Goal: Task Accomplishment & Management: Use online tool/utility

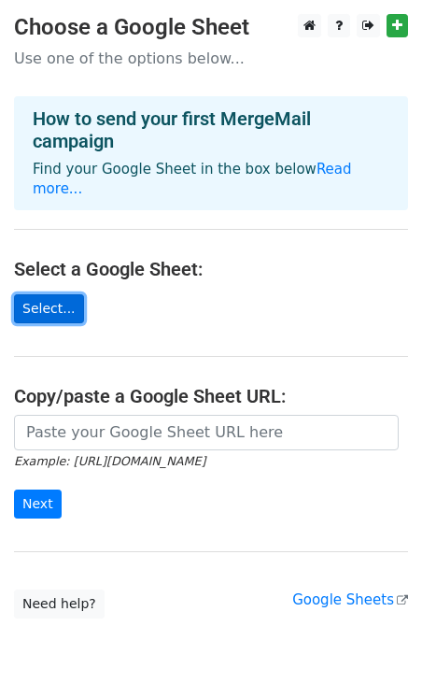
click at [46, 294] on link "Select..." at bounding box center [49, 308] width 70 height 29
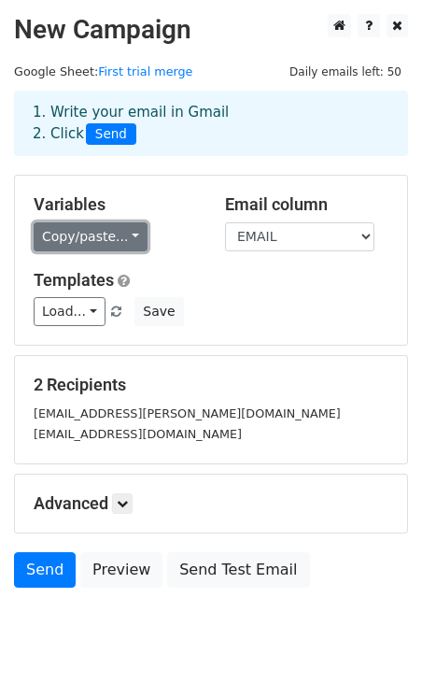
click at [125, 241] on link "Copy/paste..." at bounding box center [91, 236] width 114 height 29
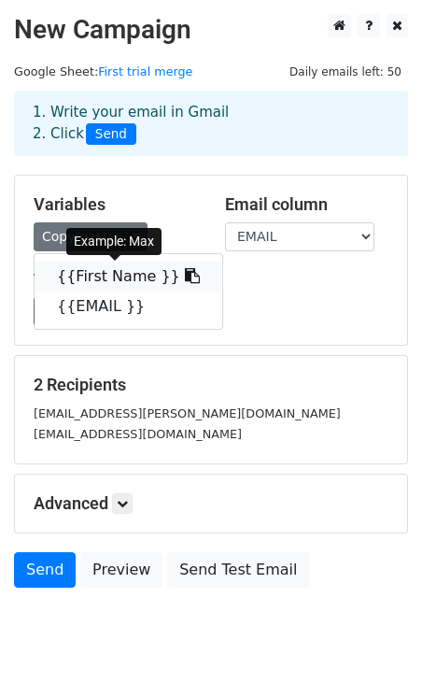
click at [123, 276] on link "{{First Name }}" at bounding box center [129, 277] width 188 height 30
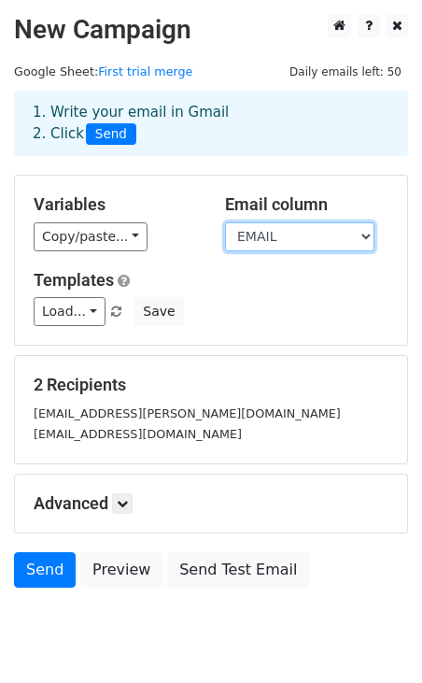
click at [268, 237] on select "First Name EMAIL" at bounding box center [299, 236] width 149 height 29
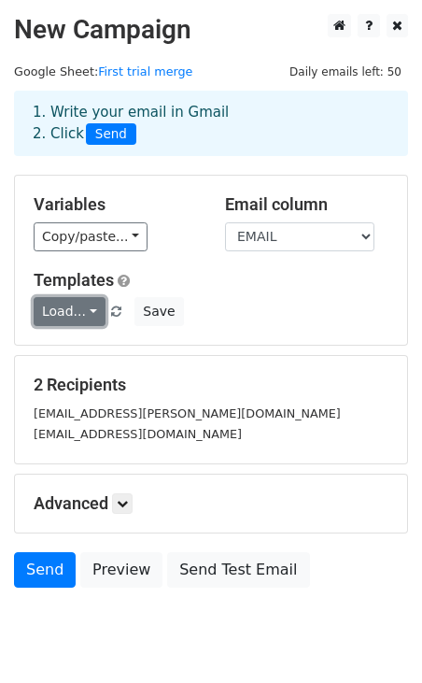
click at [82, 312] on link "Load..." at bounding box center [70, 311] width 72 height 29
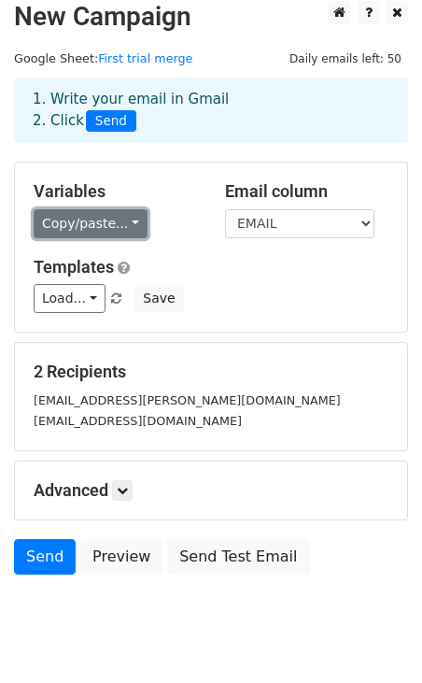
click at [112, 225] on link "Copy/paste..." at bounding box center [91, 223] width 114 height 29
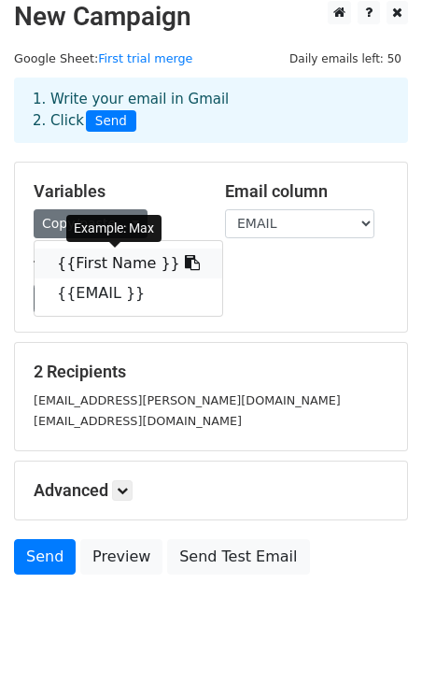
click at [99, 263] on link "{{First Name }}" at bounding box center [129, 263] width 188 height 30
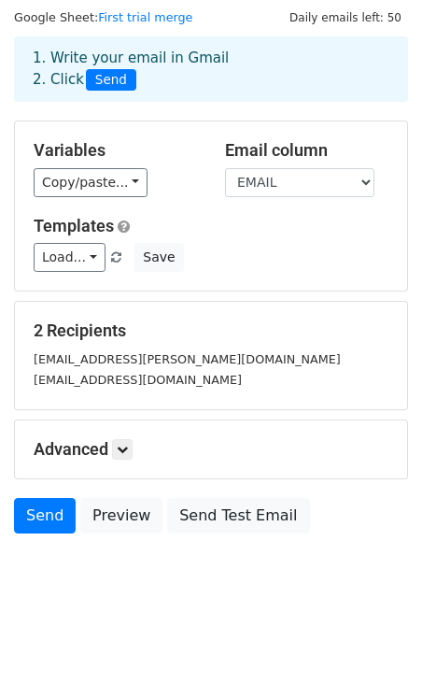
scroll to position [60, 0]
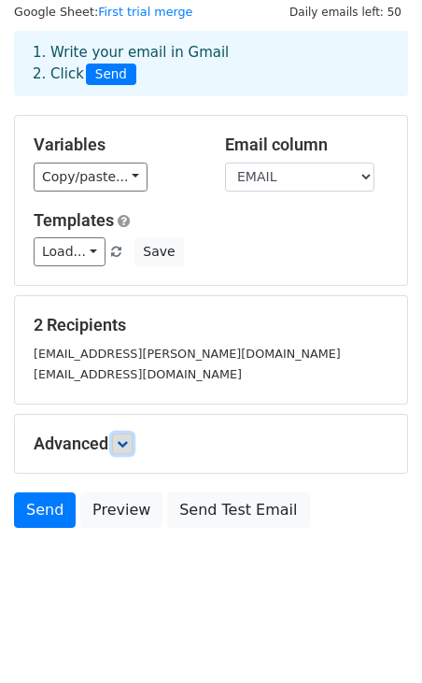
click at [122, 446] on icon at bounding box center [122, 443] width 11 height 11
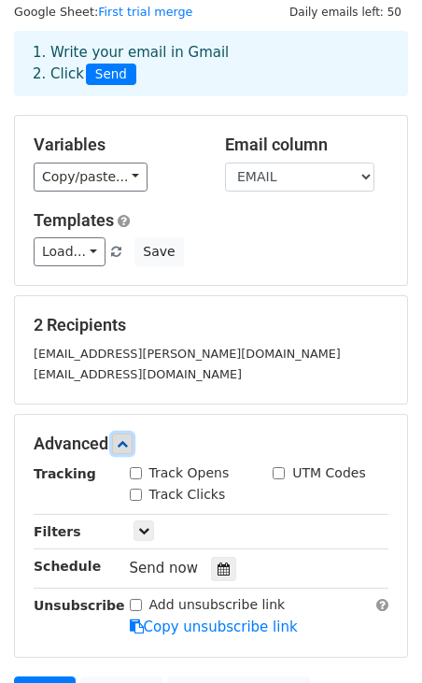
click at [123, 441] on icon at bounding box center [122, 443] width 11 height 11
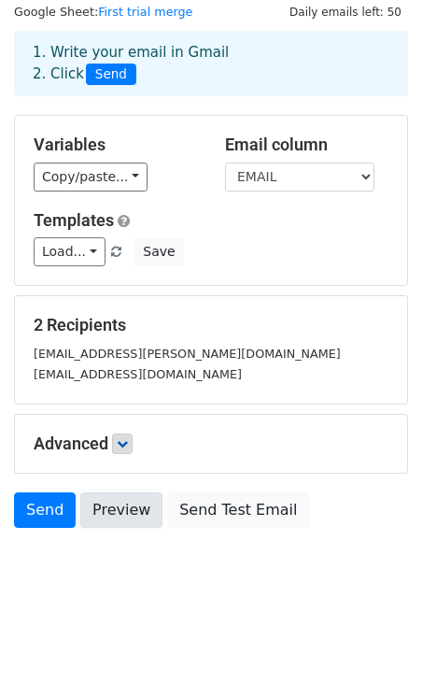
click at [112, 516] on link "Preview" at bounding box center [121, 509] width 82 height 35
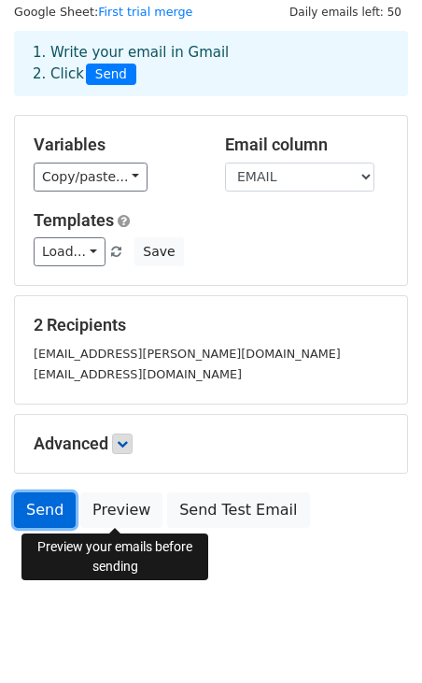
click at [35, 511] on link "Send" at bounding box center [45, 509] width 62 height 35
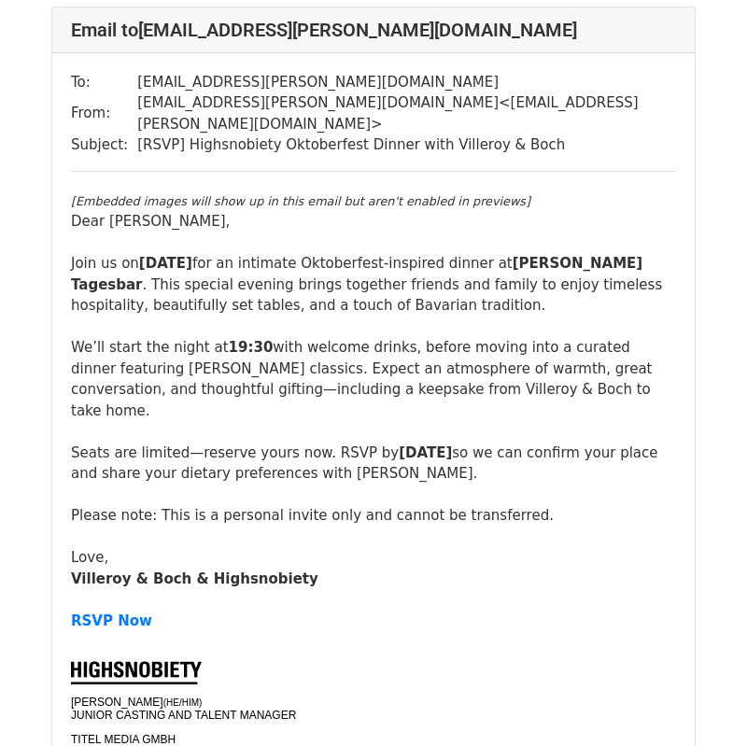
scroll to position [80, 0]
